Goal: Obtain resource: Download file/media

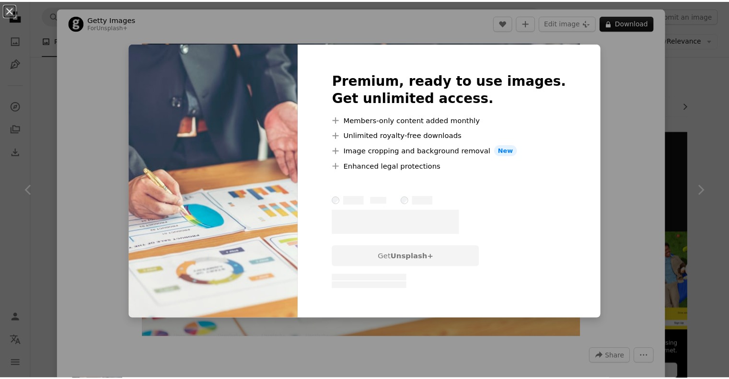
scroll to position [36, 0]
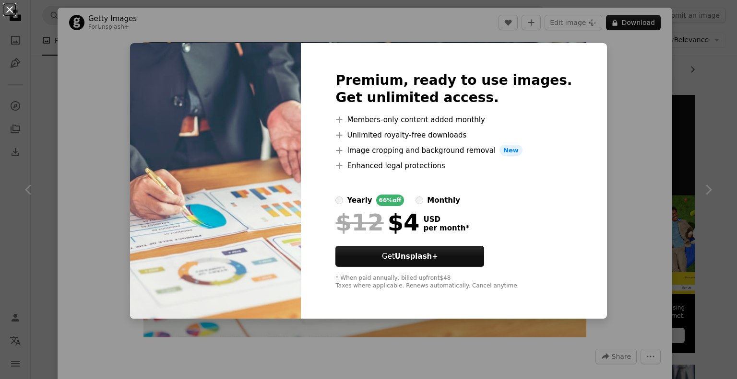
click at [6, 10] on button "An X shape" at bounding box center [10, 10] width 12 height 12
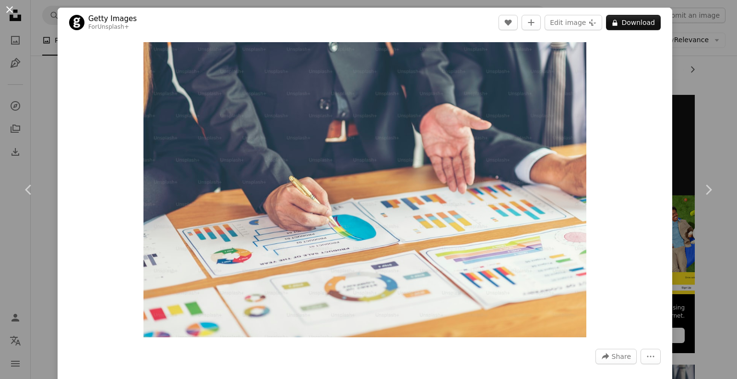
click at [10, 10] on button "An X shape" at bounding box center [10, 10] width 12 height 12
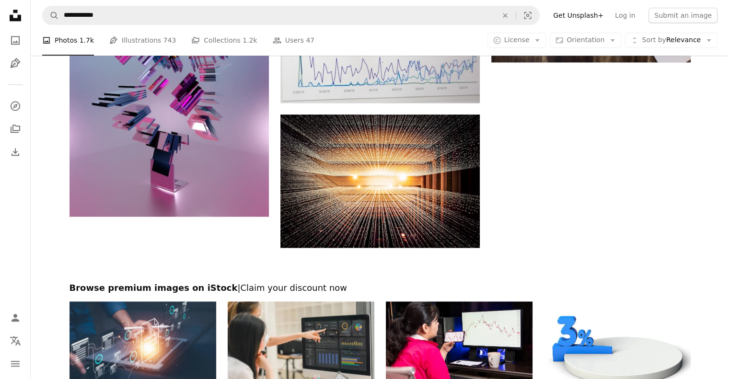
scroll to position [1192, 0]
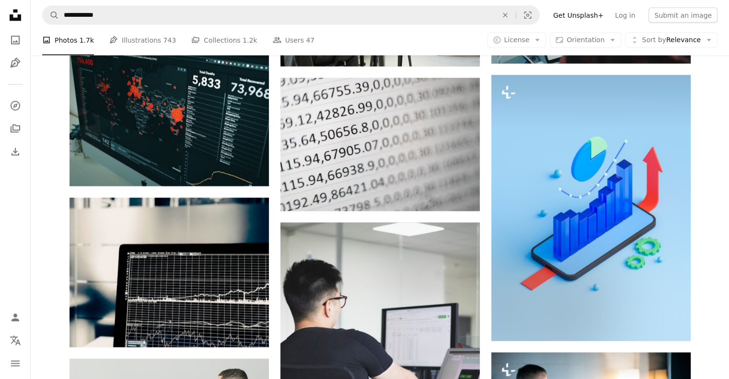
scroll to position [1951, 0]
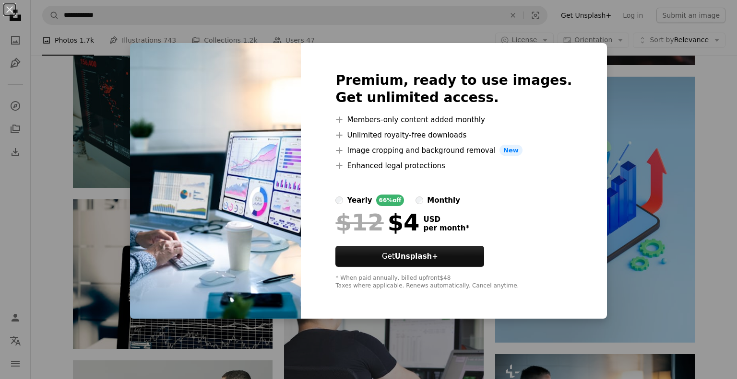
click at [605, 61] on div "An X shape Premium, ready to use images. Get unlimited access. A plus sign Memb…" at bounding box center [368, 189] width 737 height 379
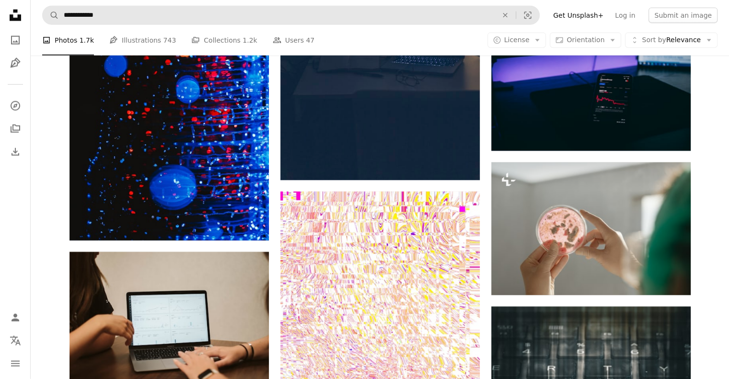
scroll to position [17012, 0]
